Goal: Information Seeking & Learning: Learn about a topic

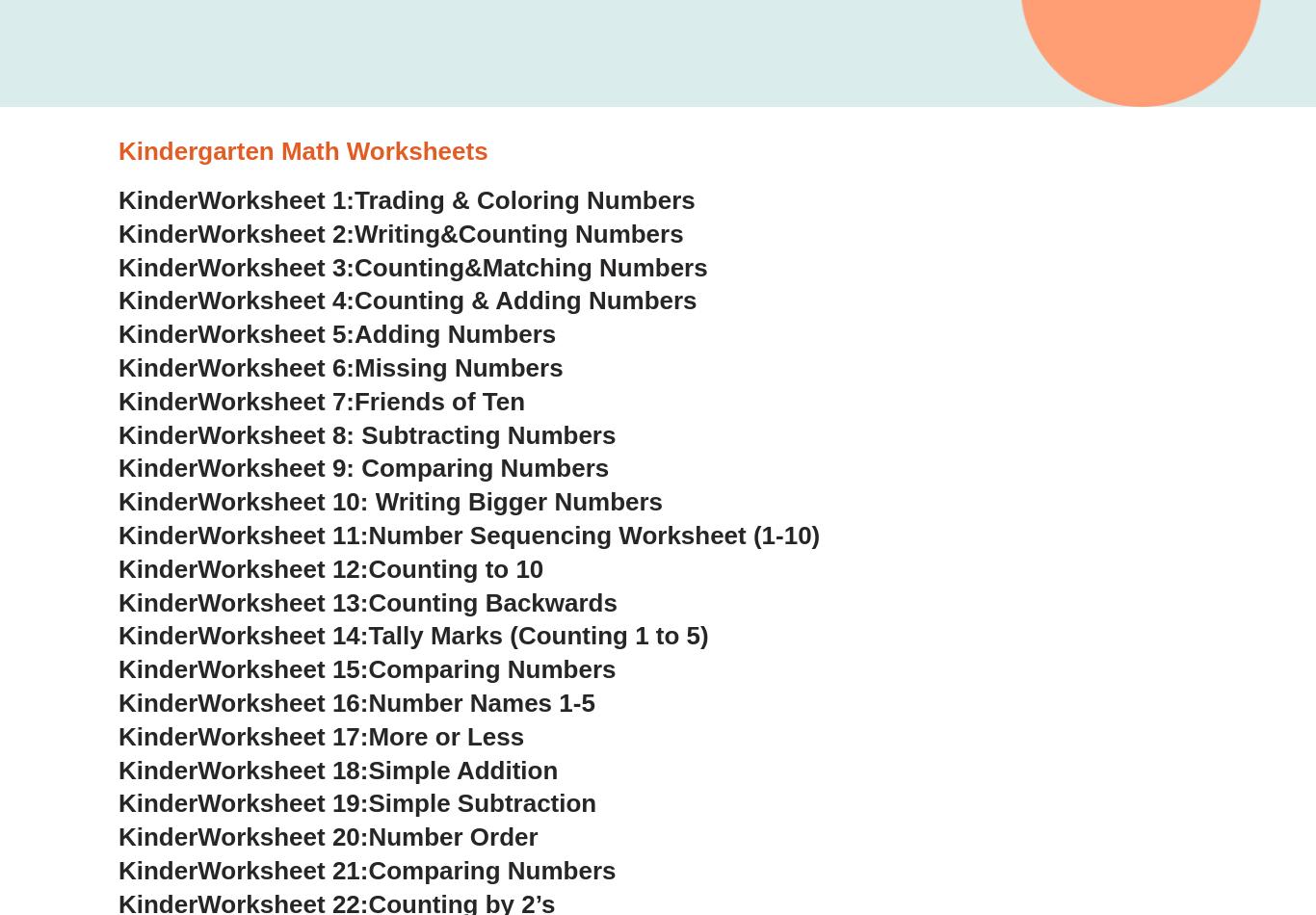
scroll to position [512, 0]
click at [647, 306] on span "Counting & Adding Numbers" at bounding box center [526, 300] width 343 height 29
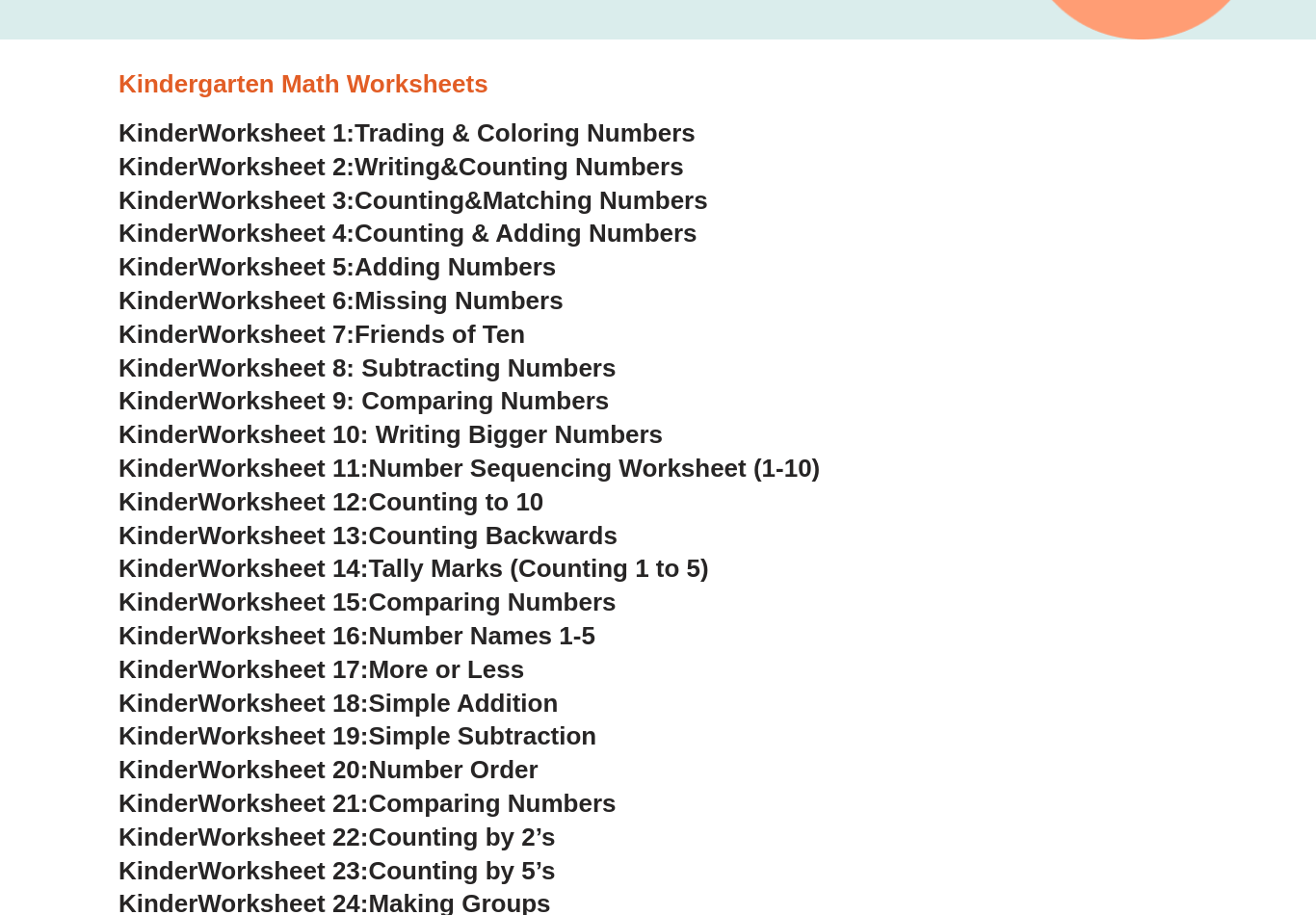
scroll to position [581, 0]
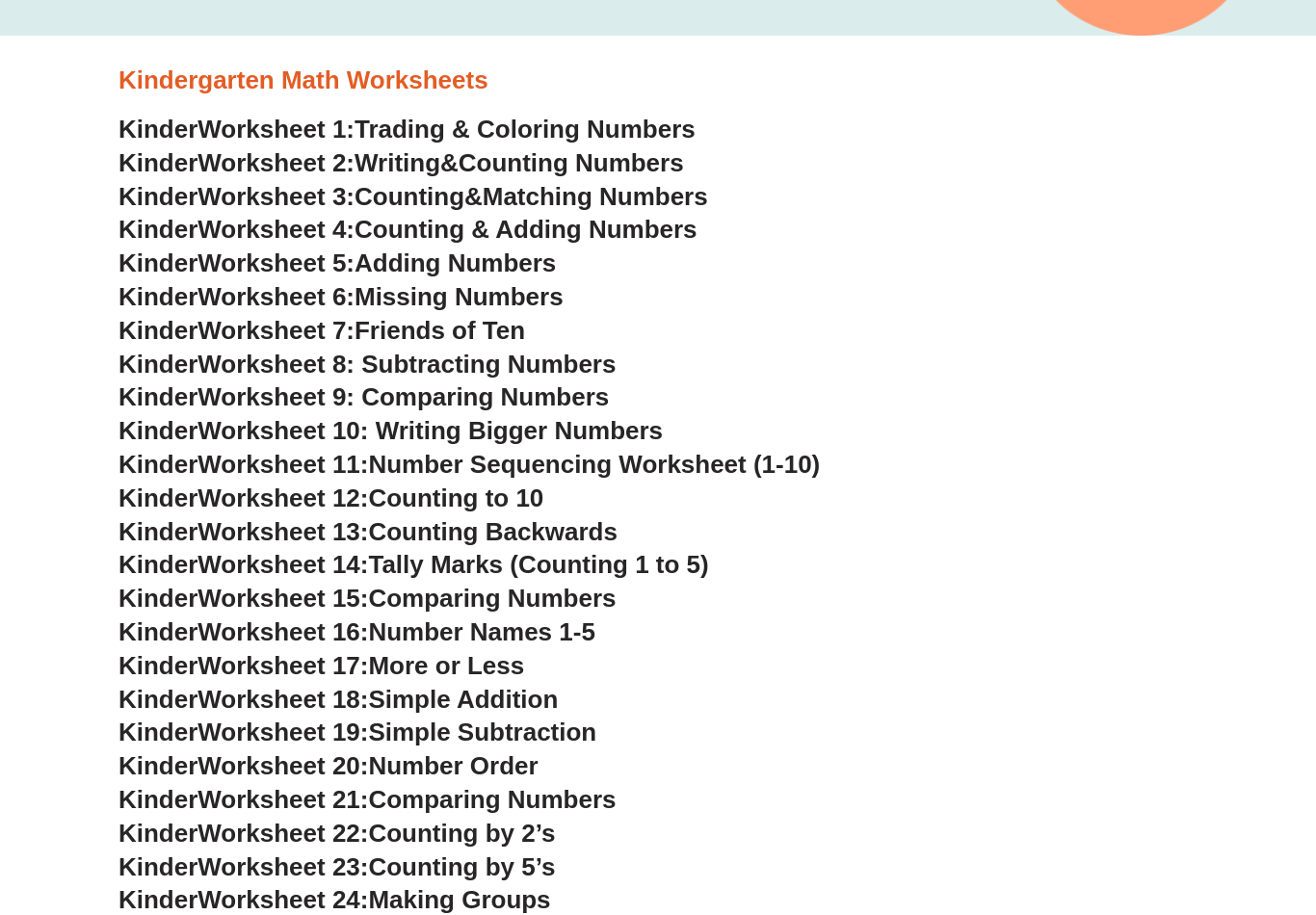
click at [489, 320] on span "Friends of Ten" at bounding box center [439, 331] width 170 height 29
click at [639, 427] on span "Worksheet 10: Writing Bigger Numbers" at bounding box center [430, 431] width 466 height 29
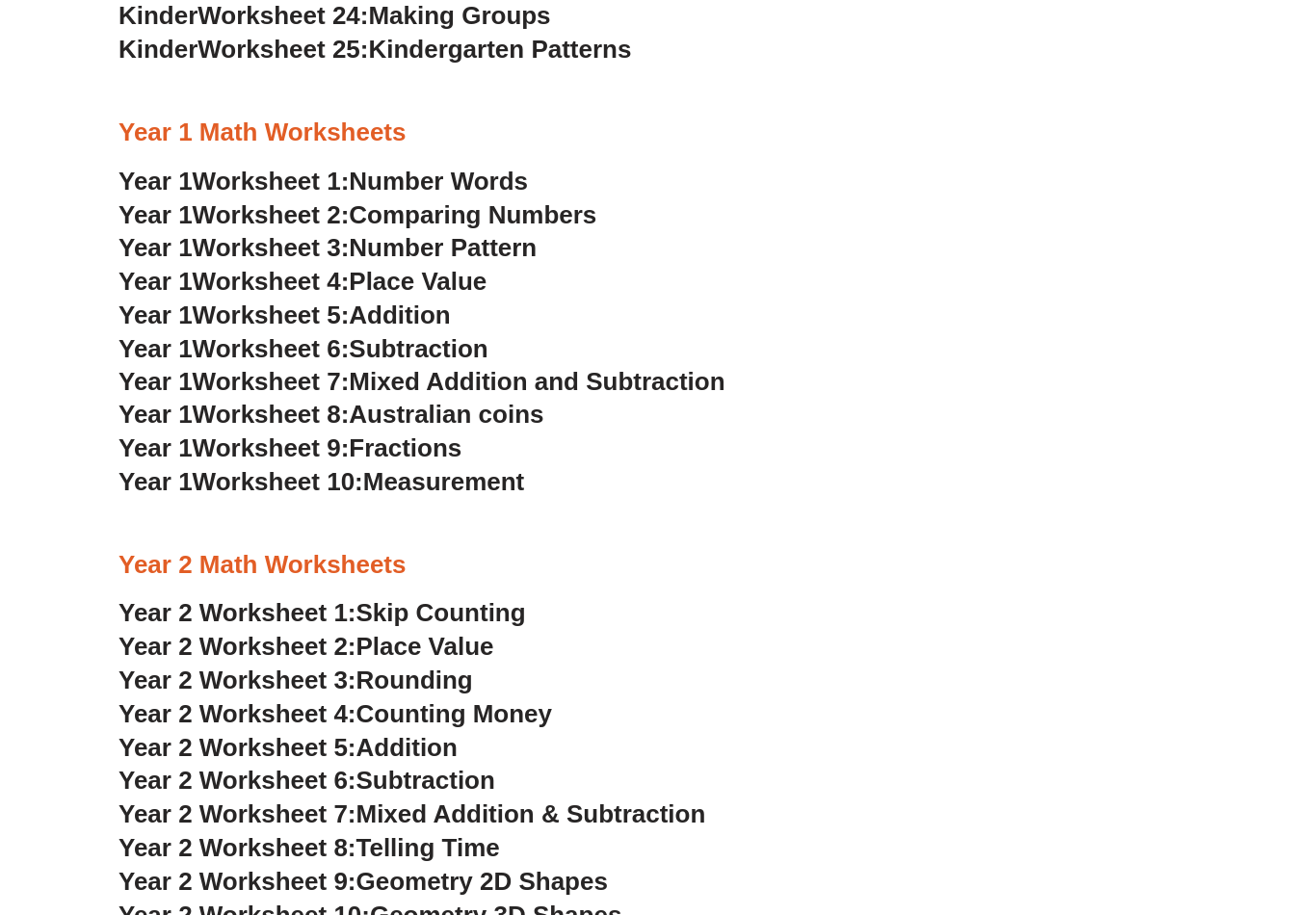
scroll to position [1466, 0]
click at [442, 201] on span "Comparing Numbers" at bounding box center [471, 214] width 247 height 29
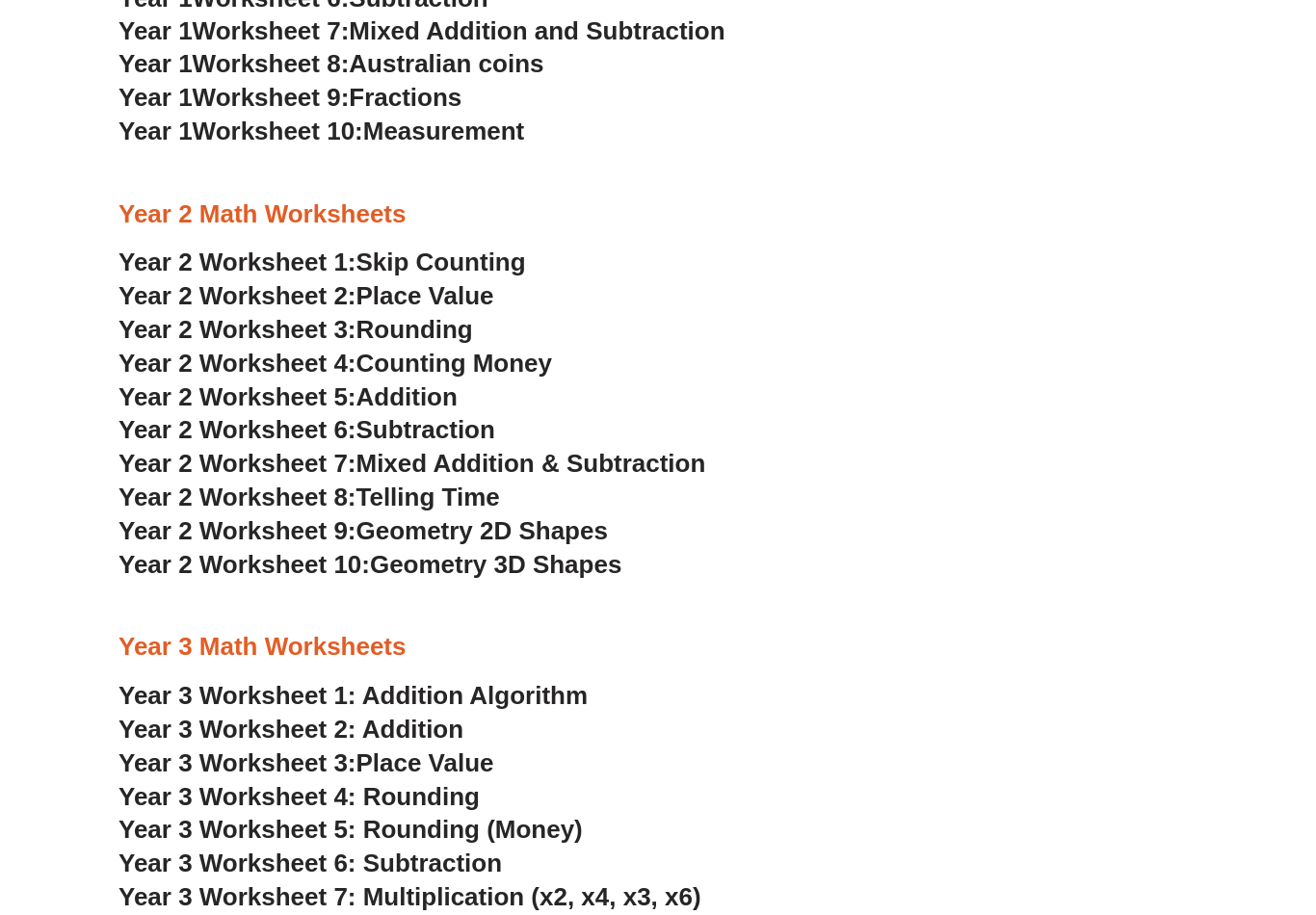
scroll to position [1824, 0]
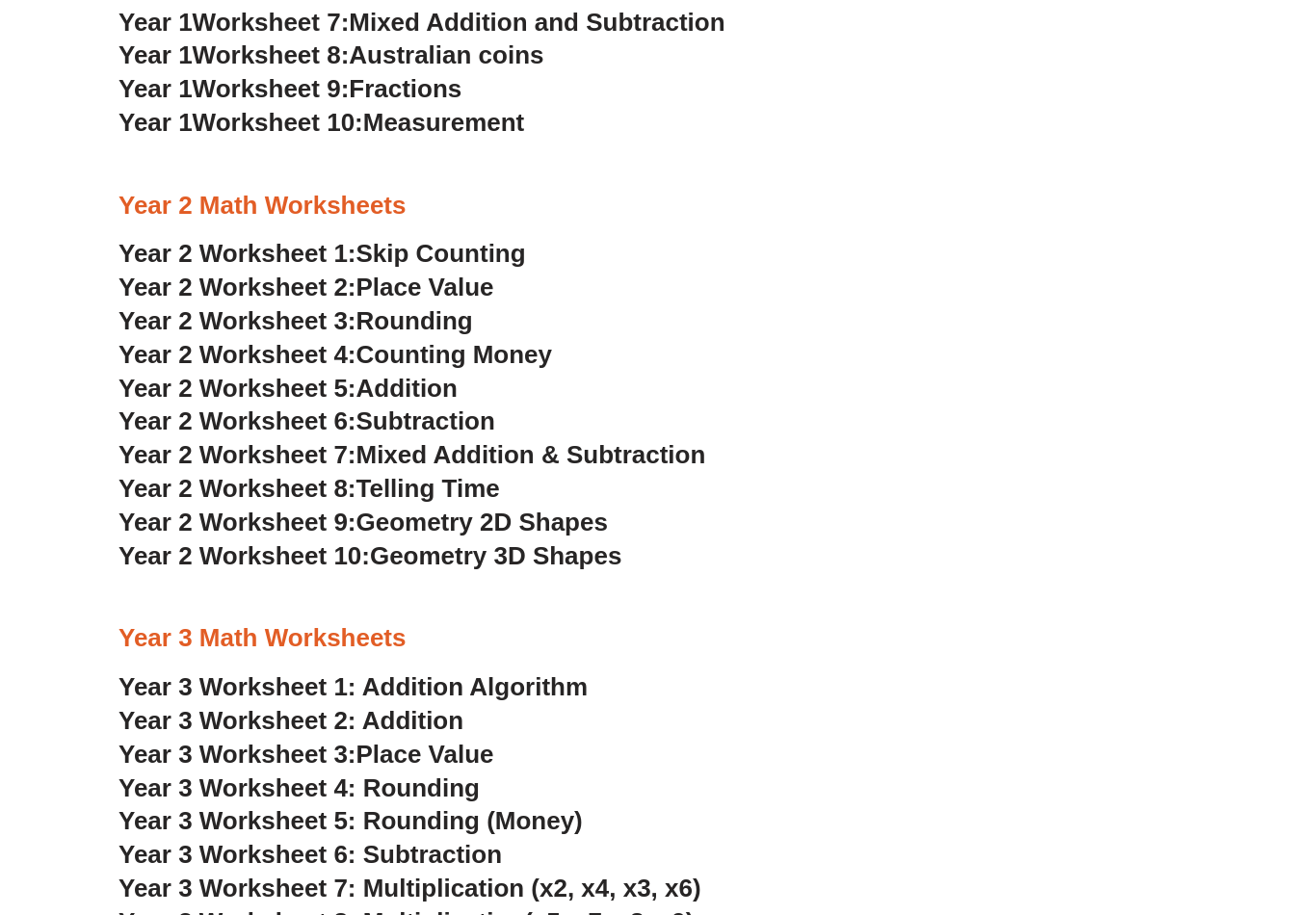
click at [511, 240] on span "Skip Counting" at bounding box center [441, 254] width 169 height 29
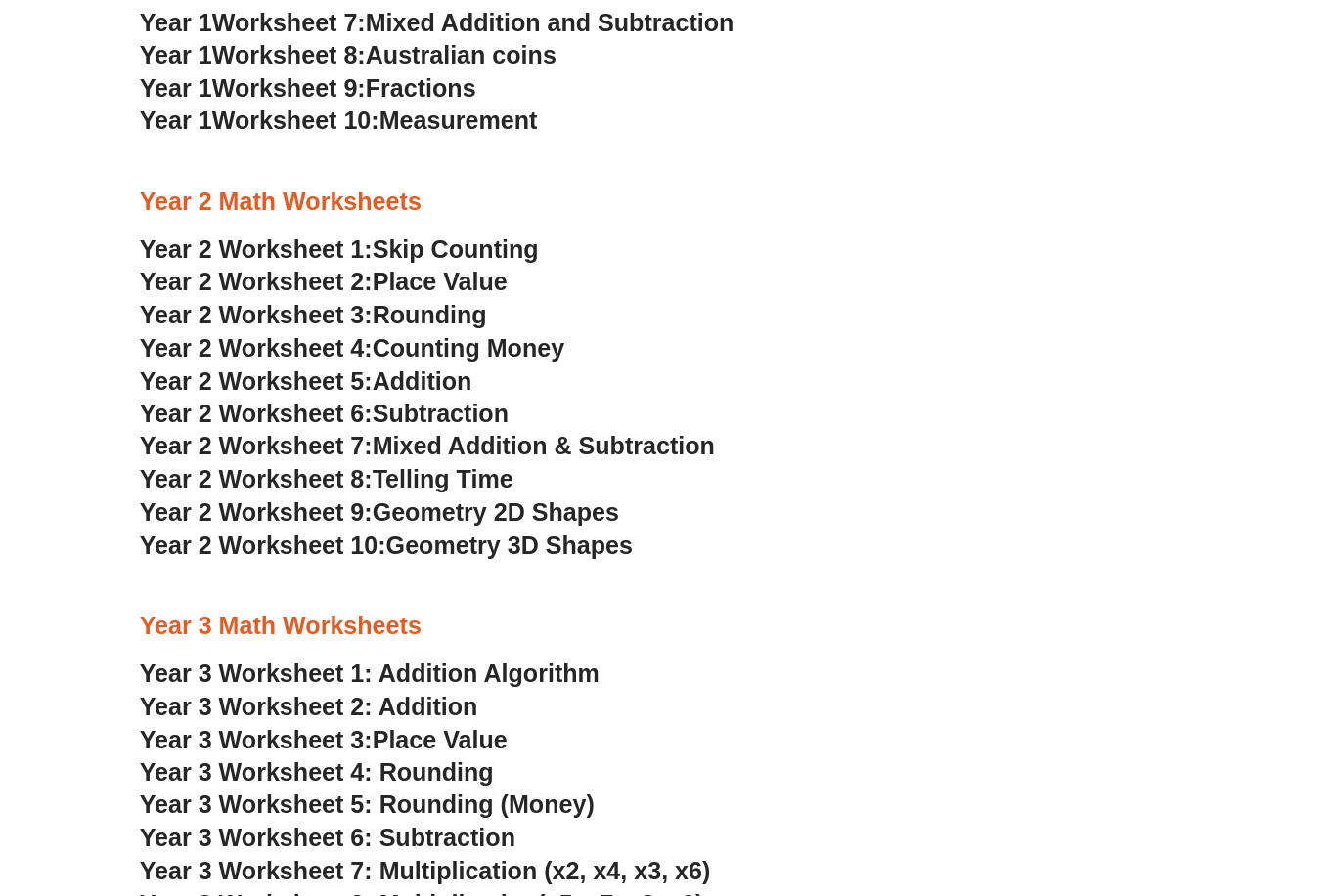
scroll to position [1869, 0]
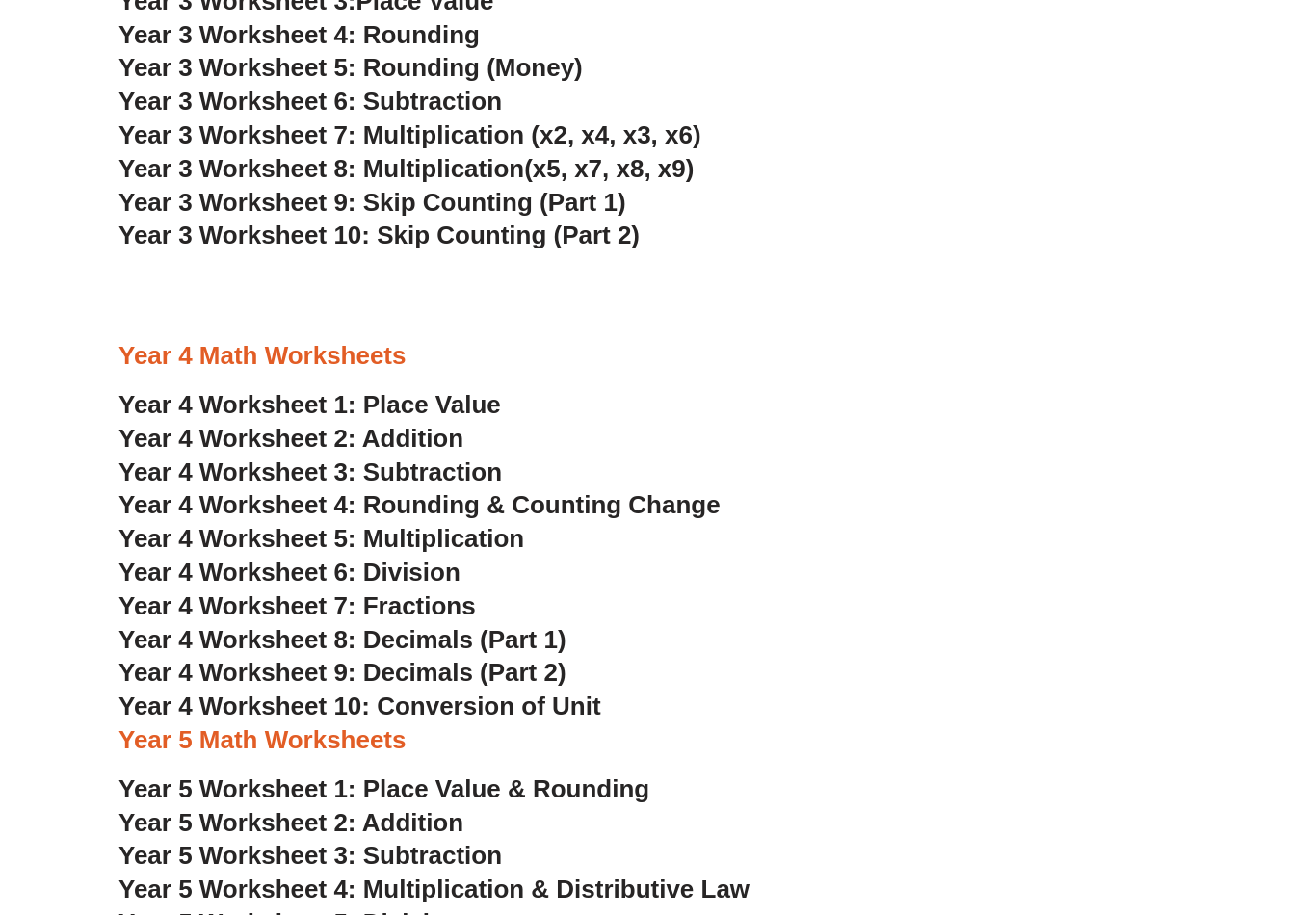
scroll to position [2575, 0]
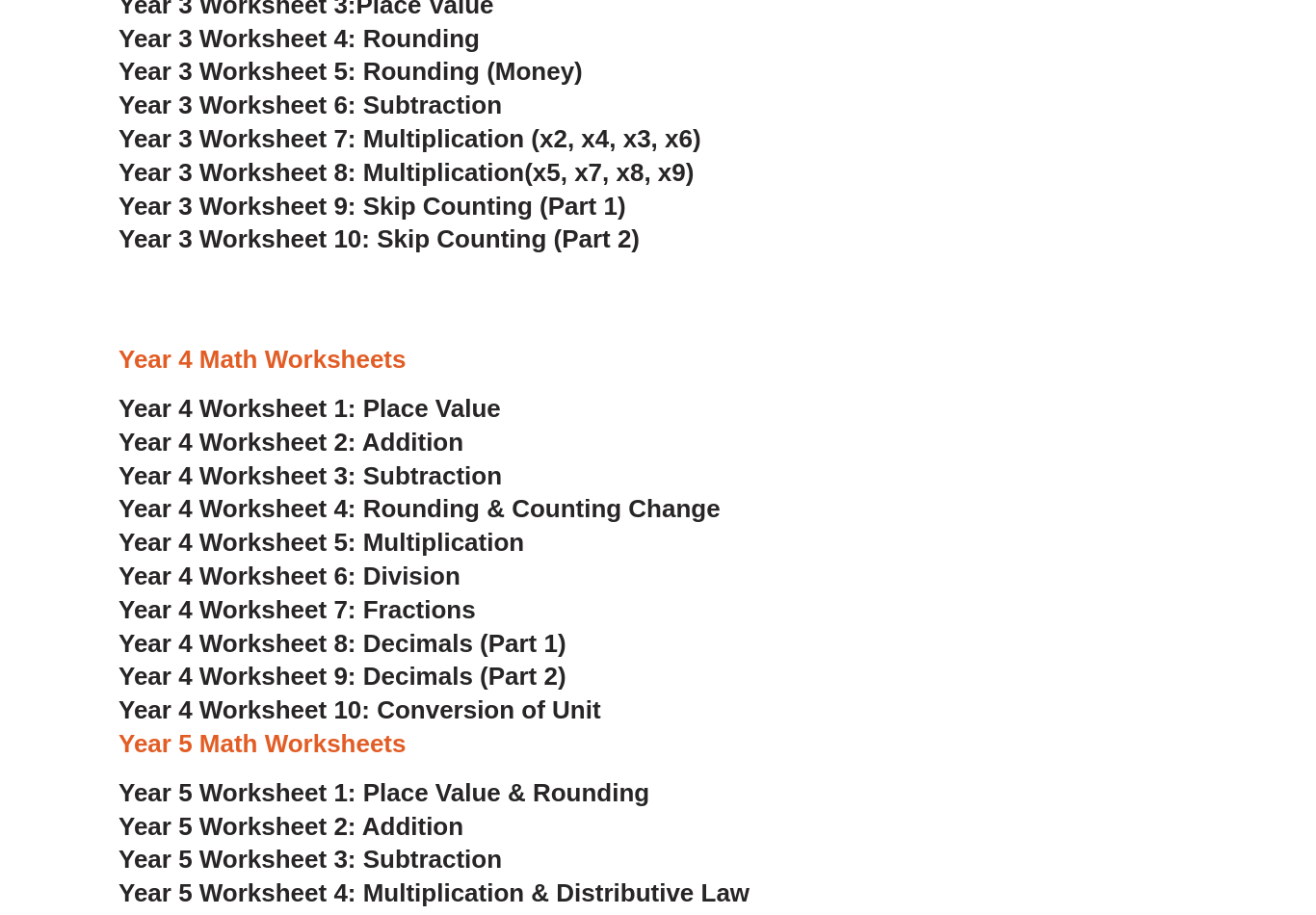
click at [583, 695] on span "Year 4 Worksheet 10: Conversion of Unit" at bounding box center [359, 708] width 482 height 29
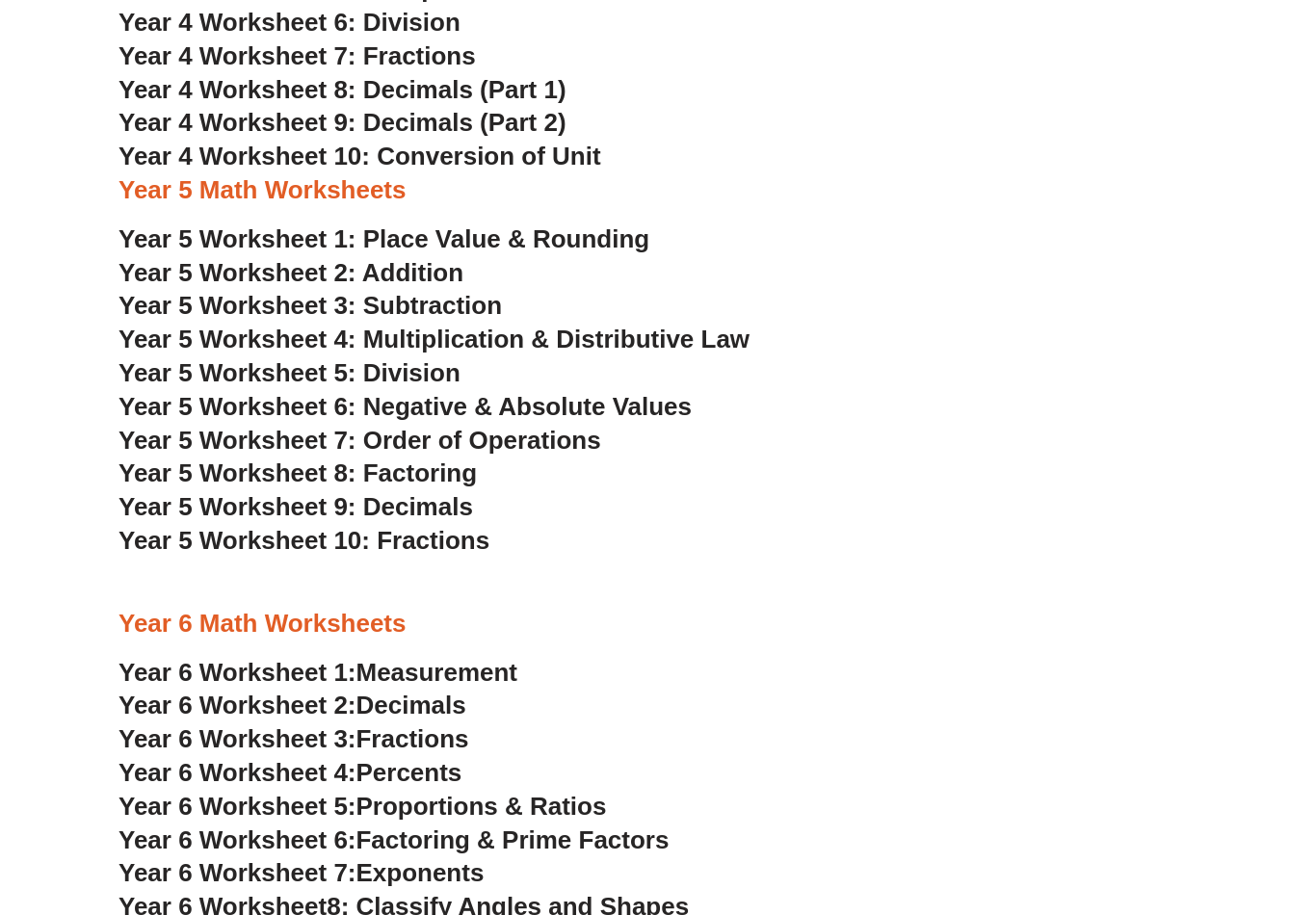
scroll to position [3142, 0]
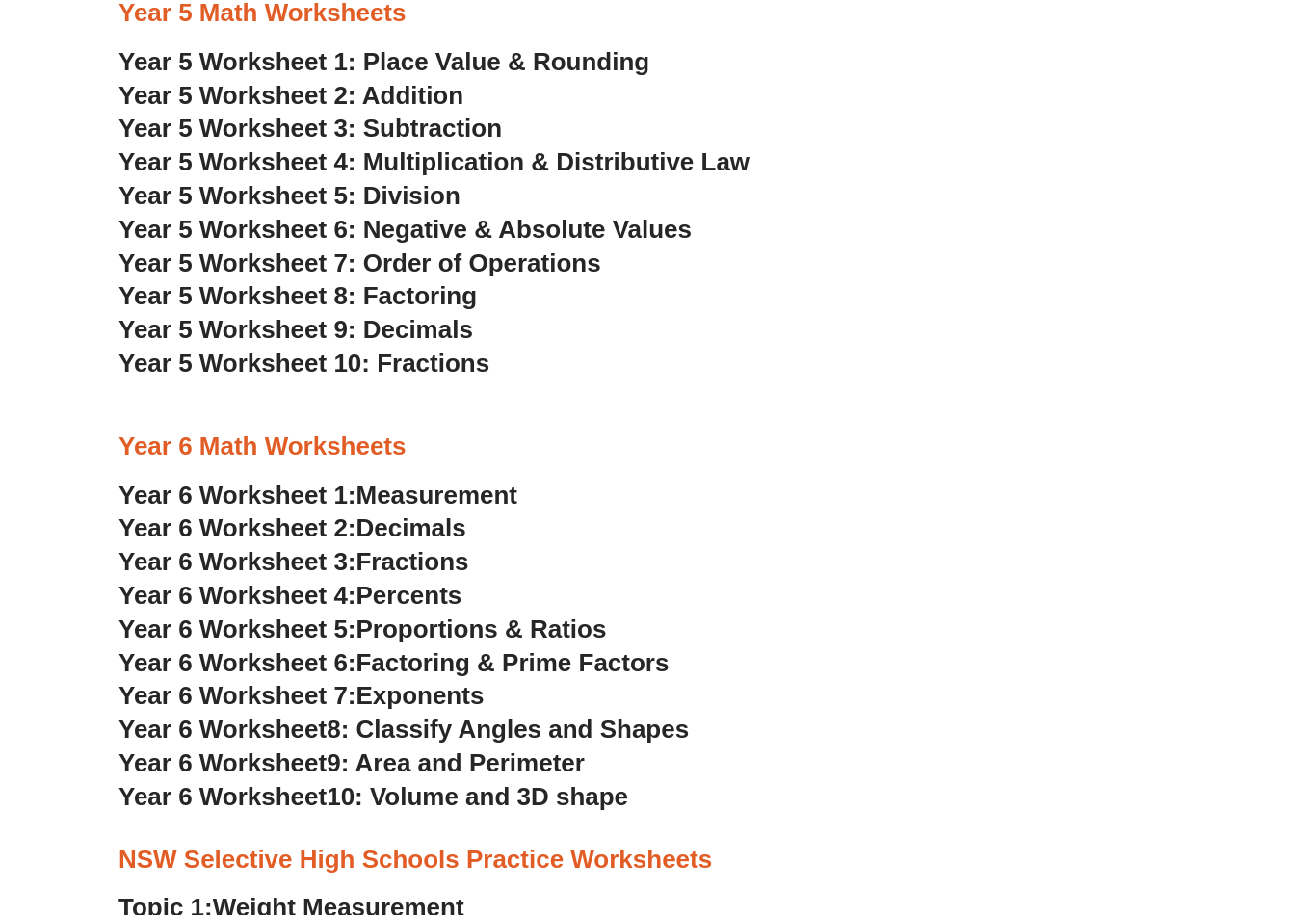
click at [466, 515] on span "Decimals" at bounding box center [411, 528] width 110 height 29
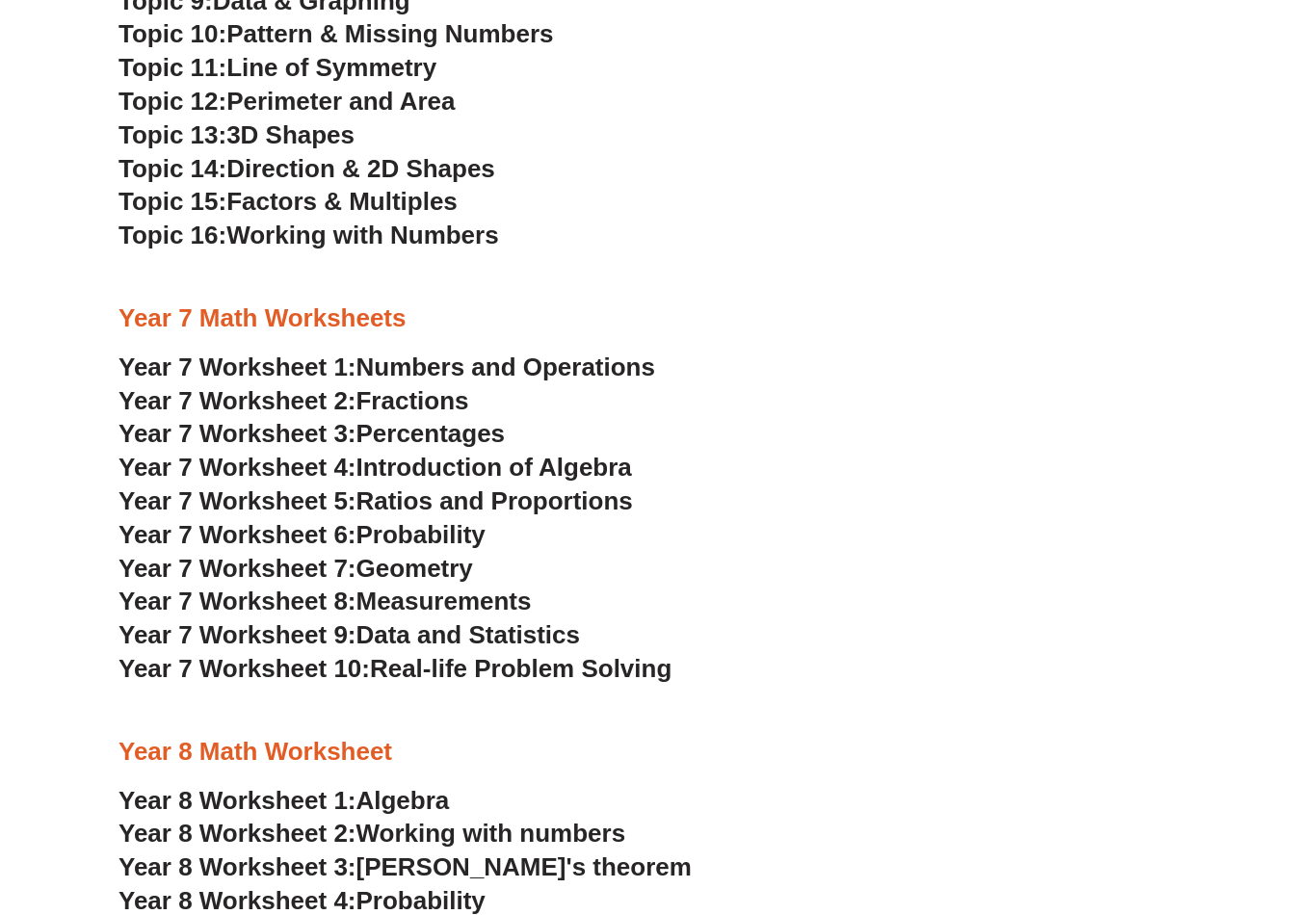
scroll to position [4482, 0]
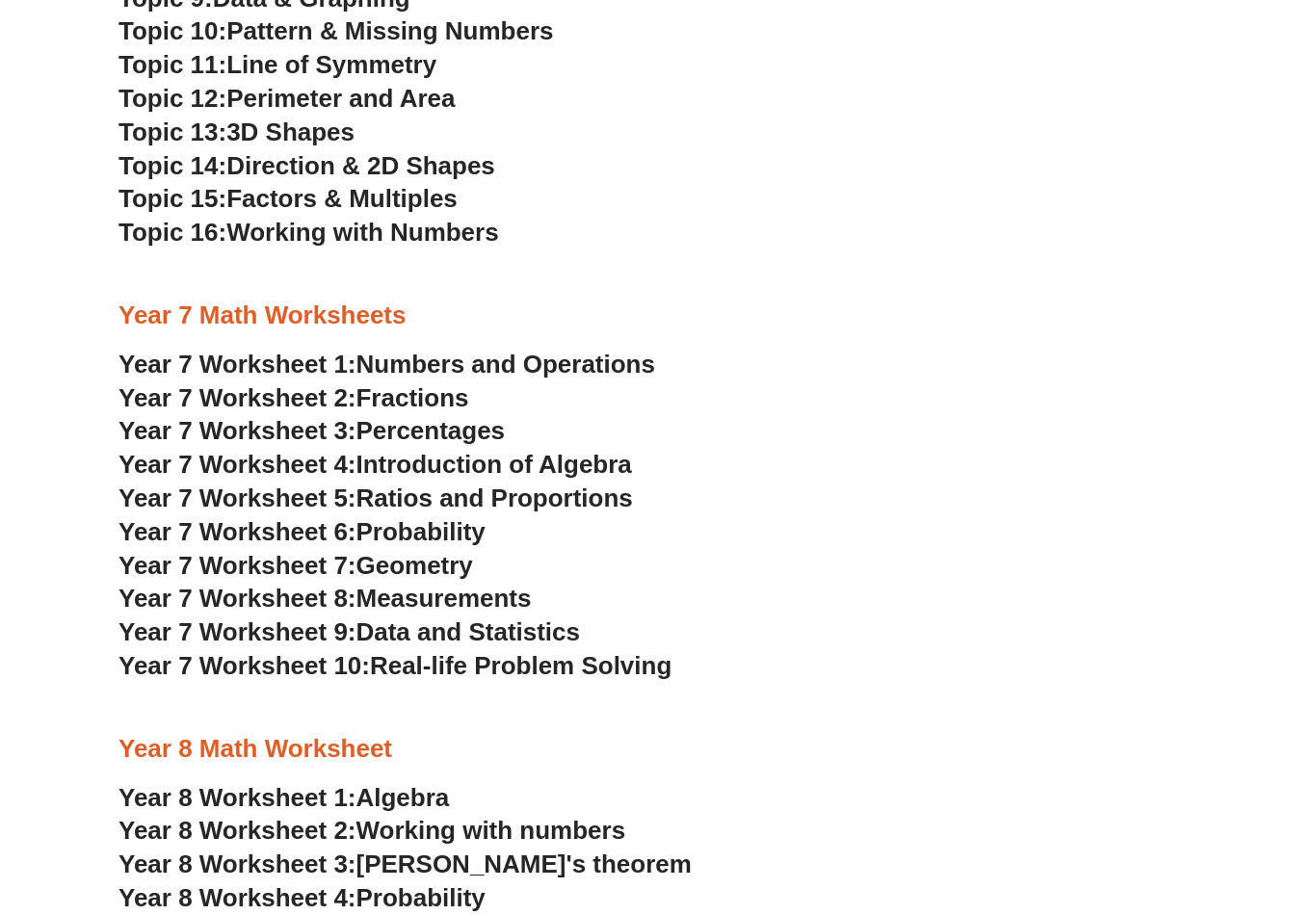
click at [472, 518] on span "Probability" at bounding box center [420, 531] width 129 height 29
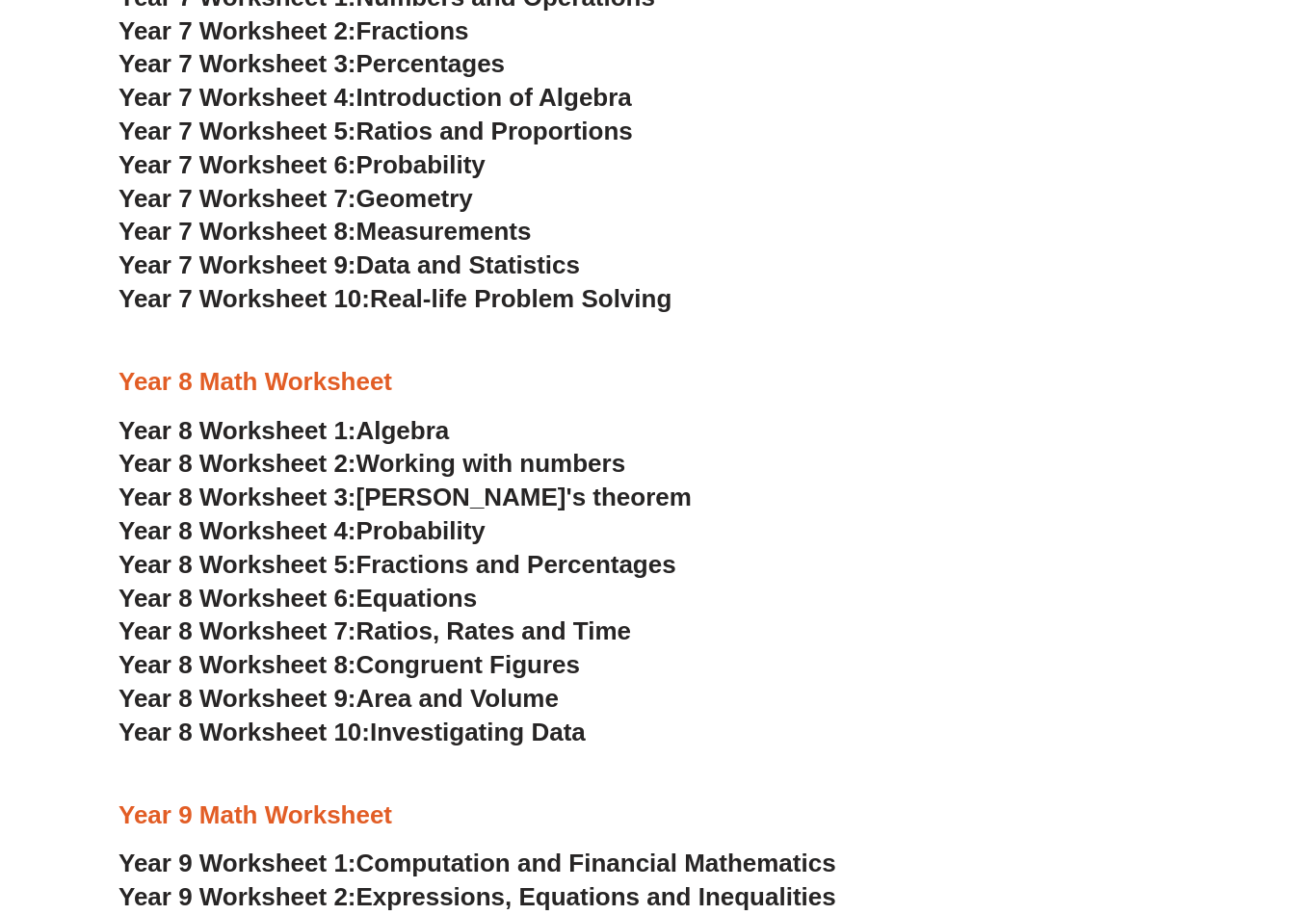
scroll to position [4847, 0]
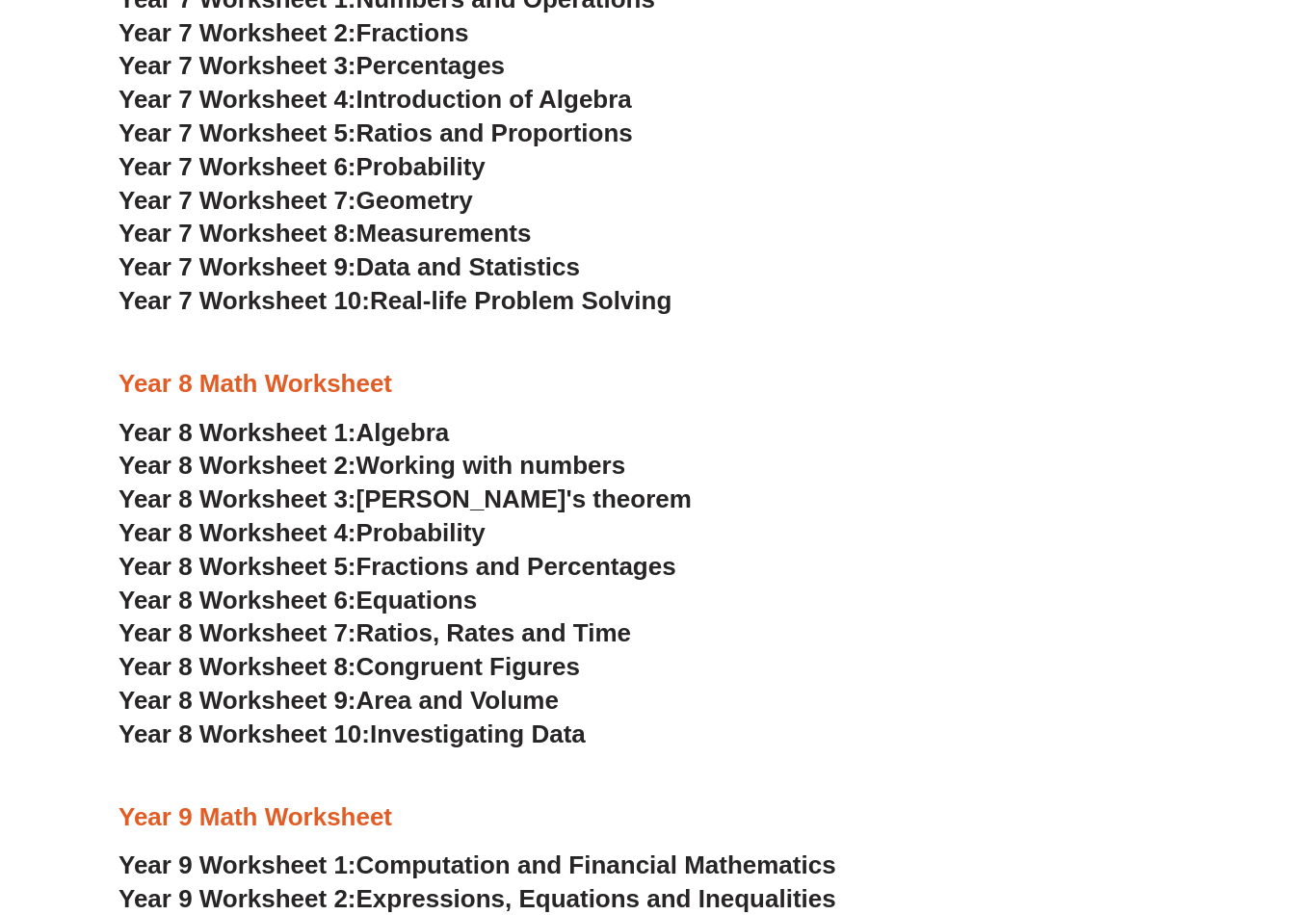
click at [557, 652] on span "Congruent Figures" at bounding box center [468, 666] width 223 height 29
click at [529, 687] on span "Area and Volume" at bounding box center [457, 701] width 202 height 29
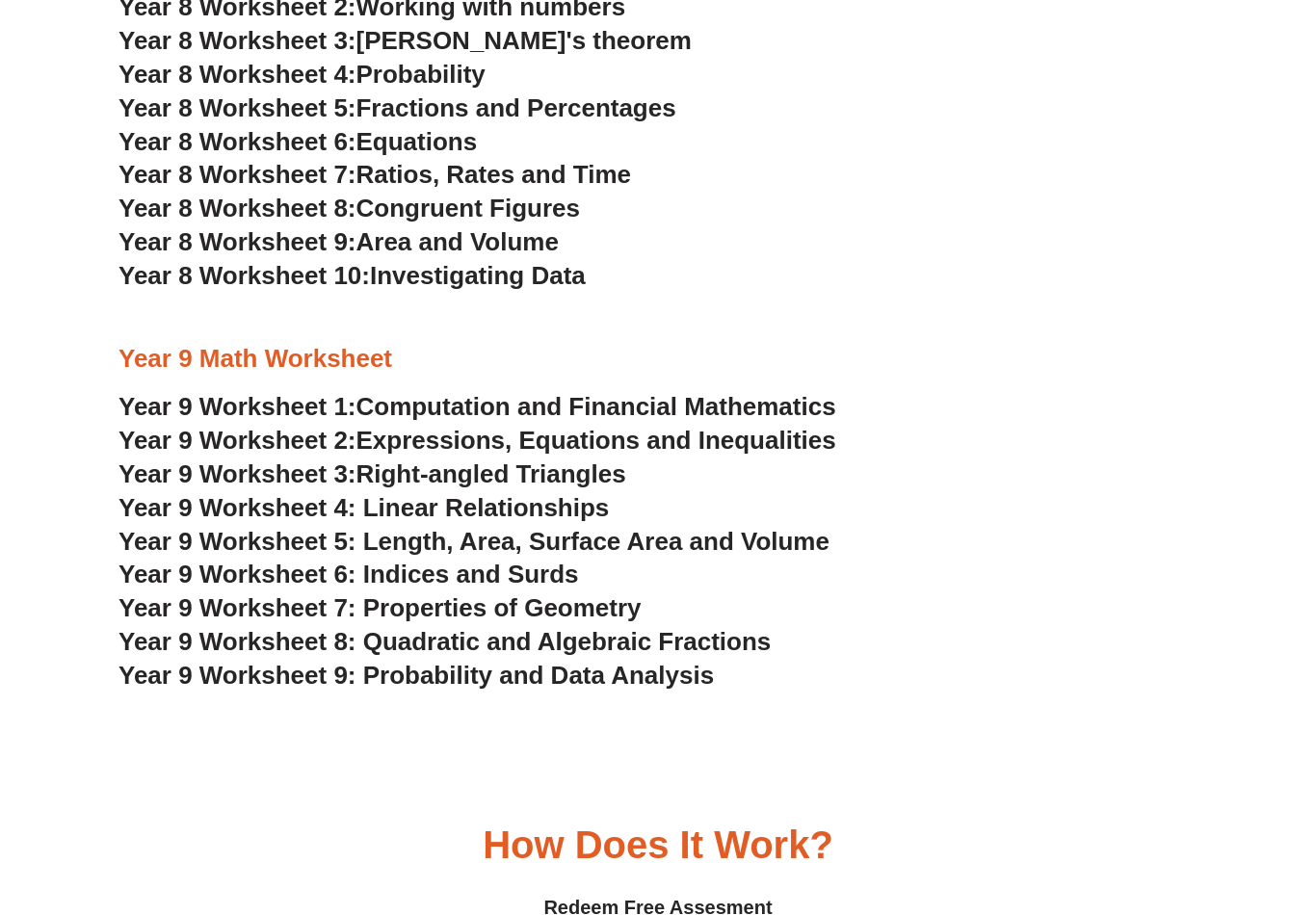
scroll to position [5306, 0]
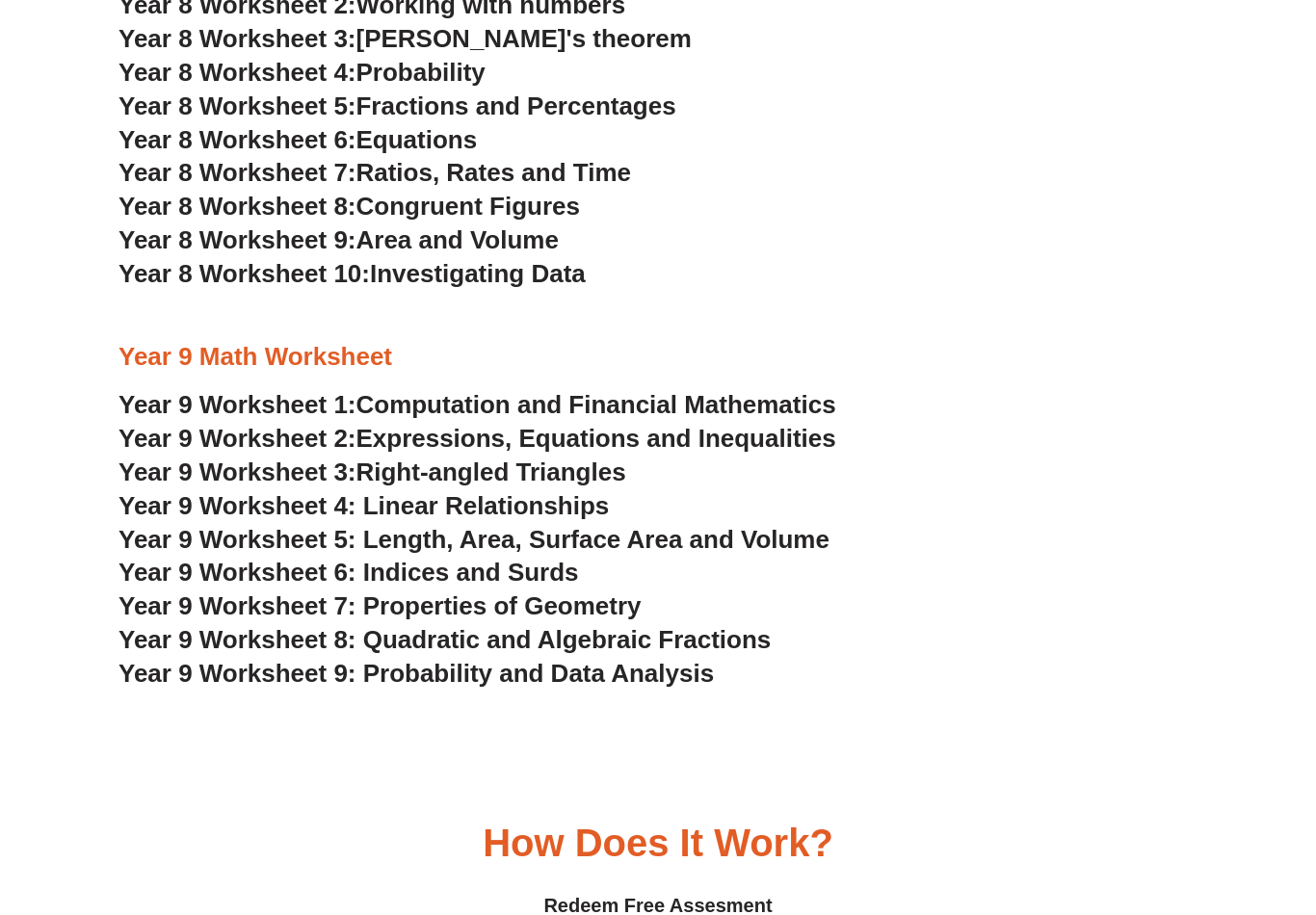
click at [798, 391] on span "Computation and Financial Mathematics" at bounding box center [595, 404] width 479 height 29
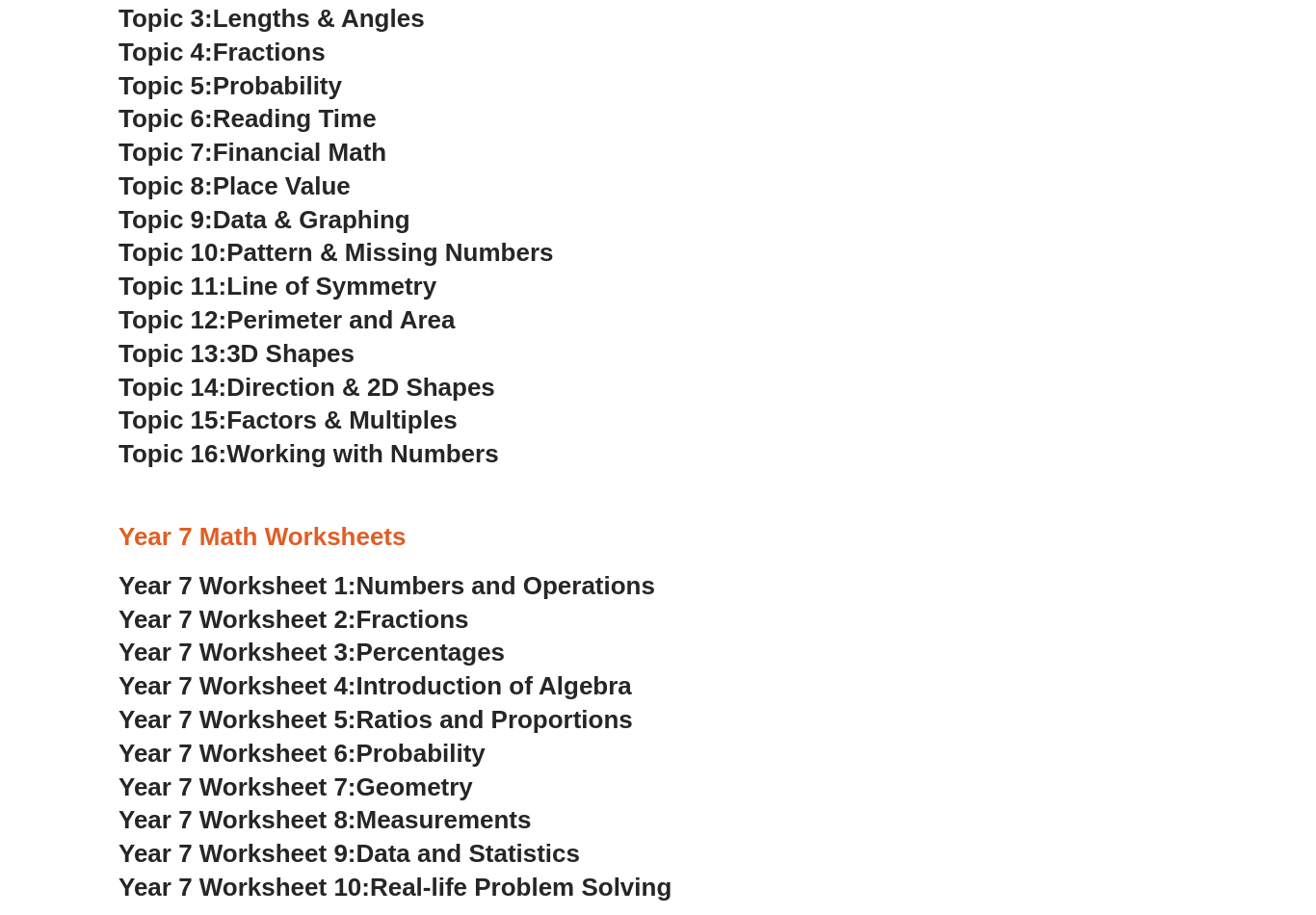
scroll to position [4271, 0]
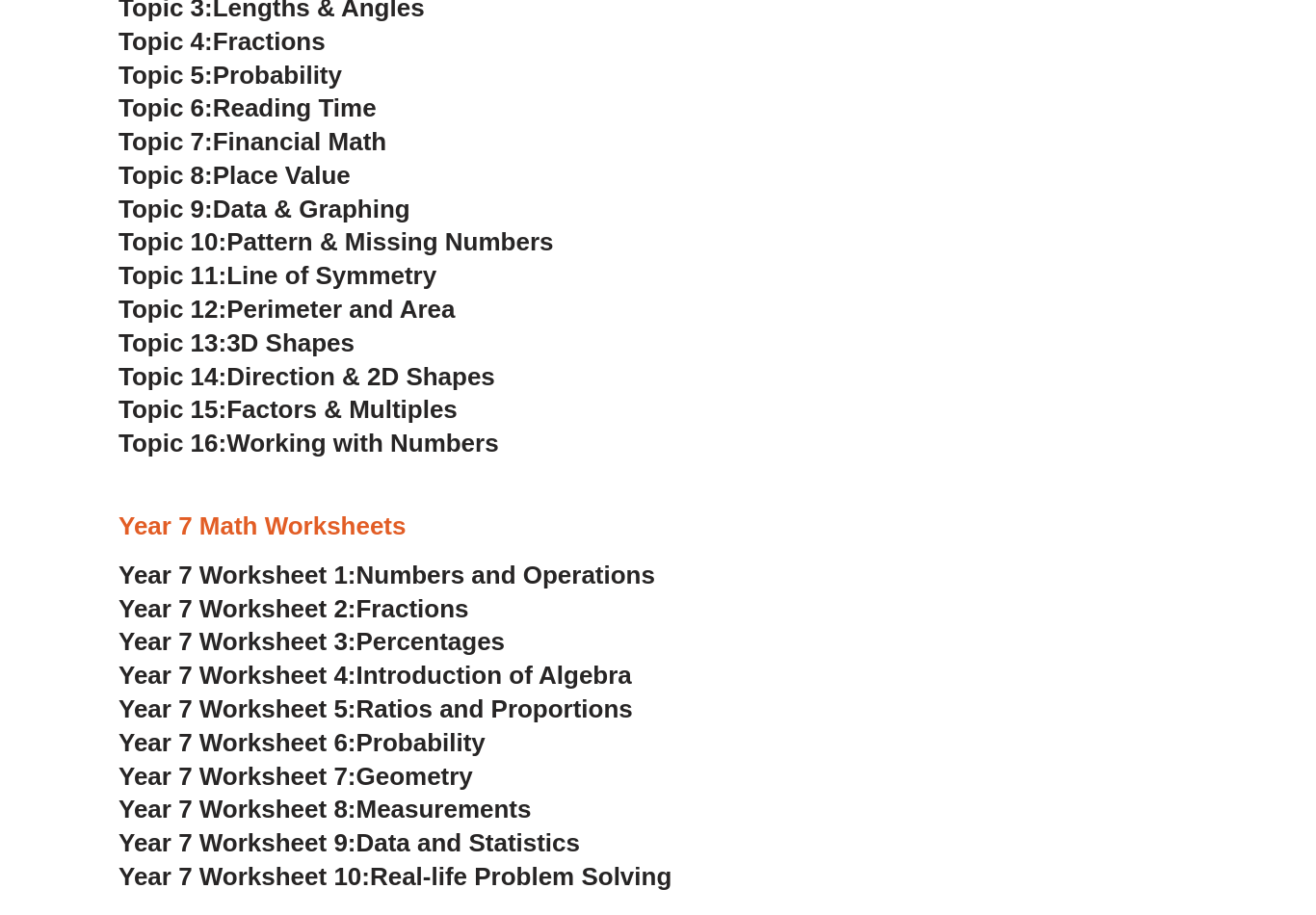
click at [632, 661] on span "Introduction of Algebra" at bounding box center [494, 675] width 276 height 29
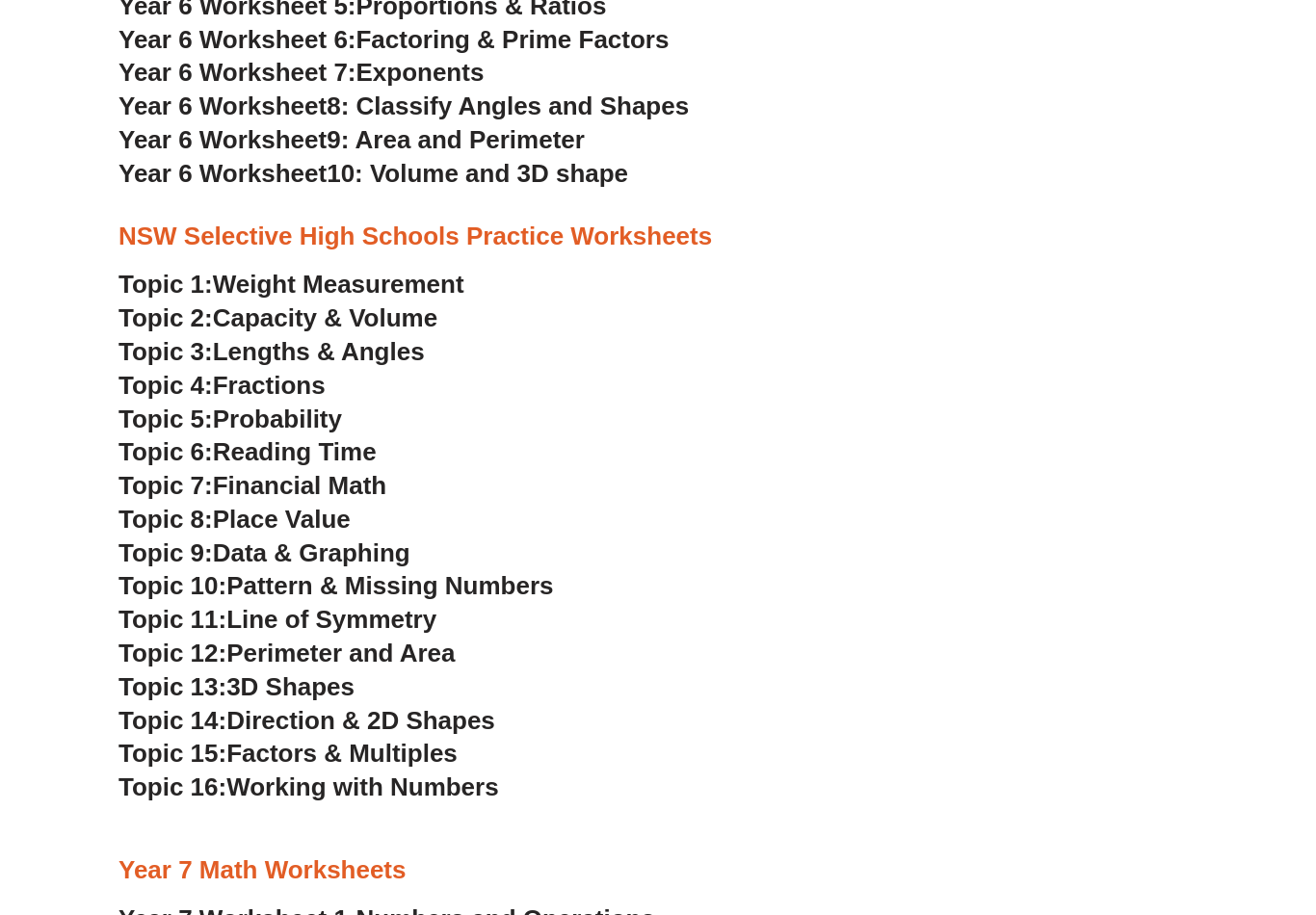
scroll to position [3927, 0]
click at [381, 539] on span "Data & Graphing" at bounding box center [311, 553] width 198 height 29
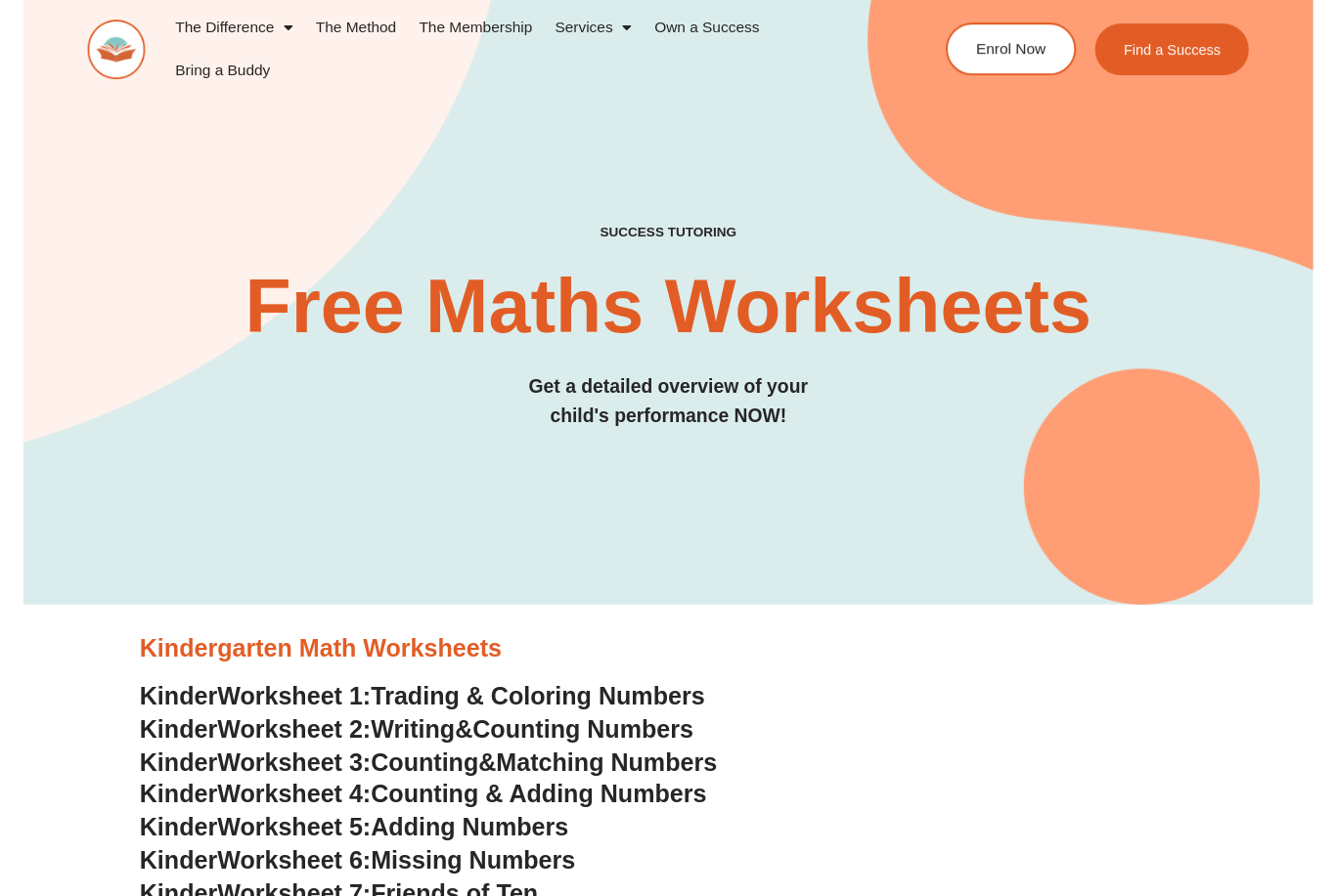
scroll to position [0, 0]
